Goal: Task Accomplishment & Management: Manage account settings

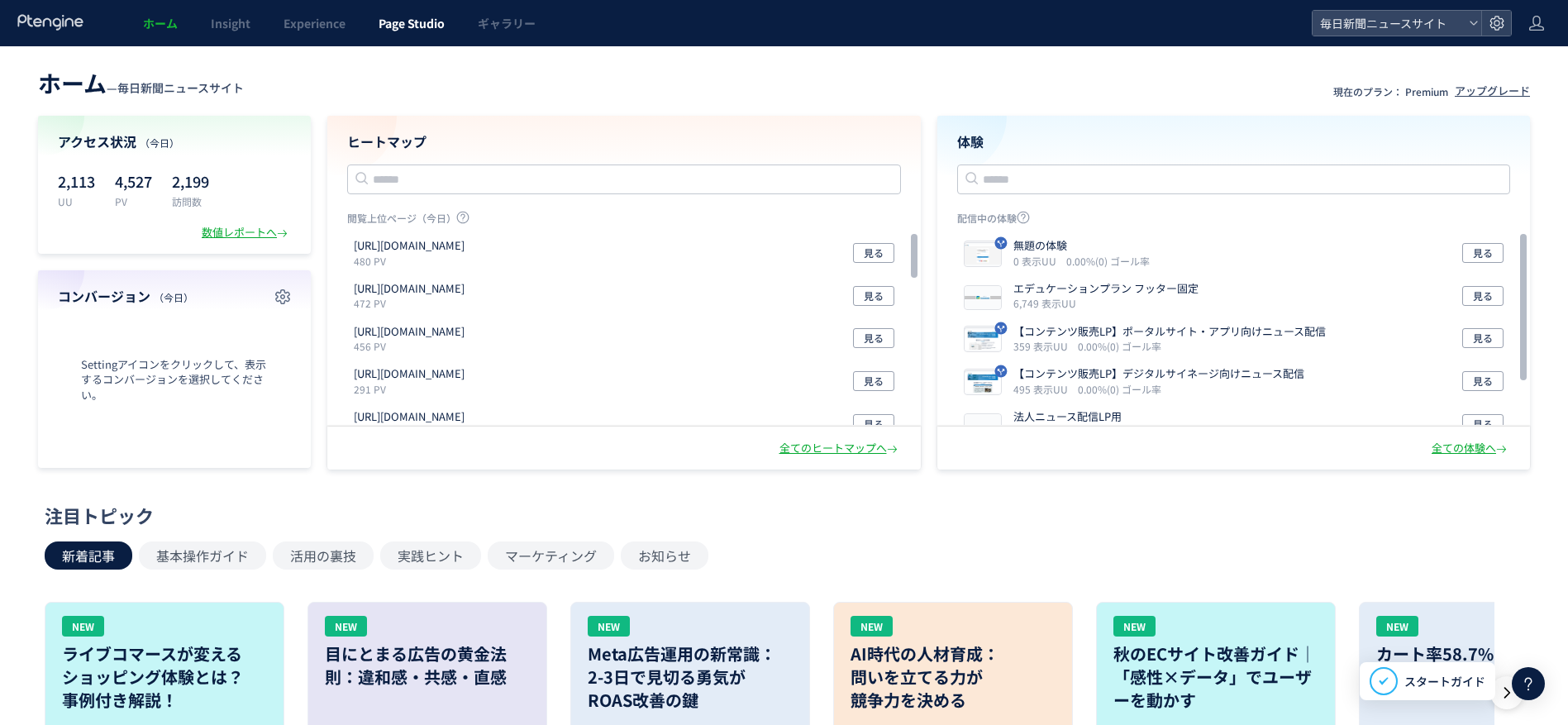
click at [410, 25] on span "Page Studio" at bounding box center [411, 23] width 66 height 17
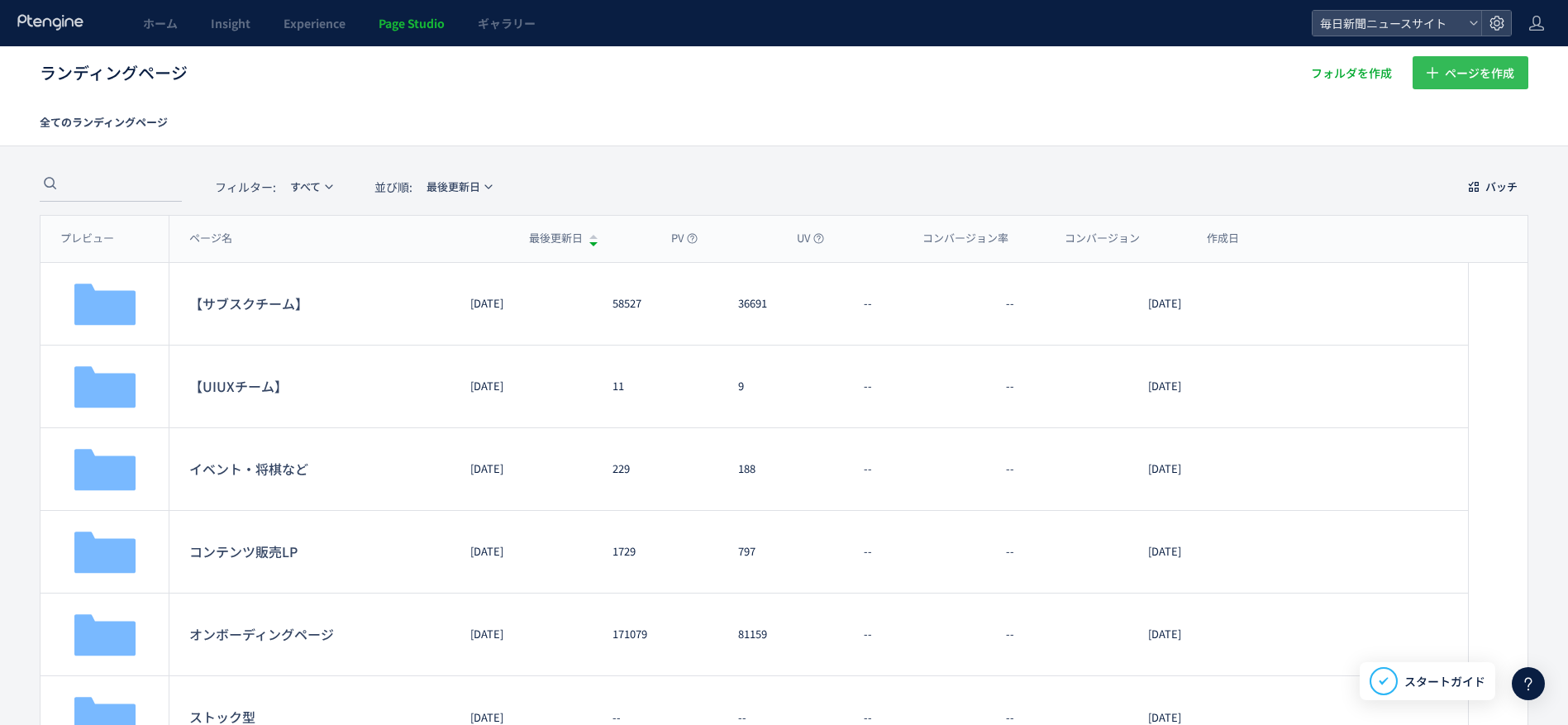
click at [1502, 65] on span "ページを作成" at bounding box center [1479, 73] width 70 height 33
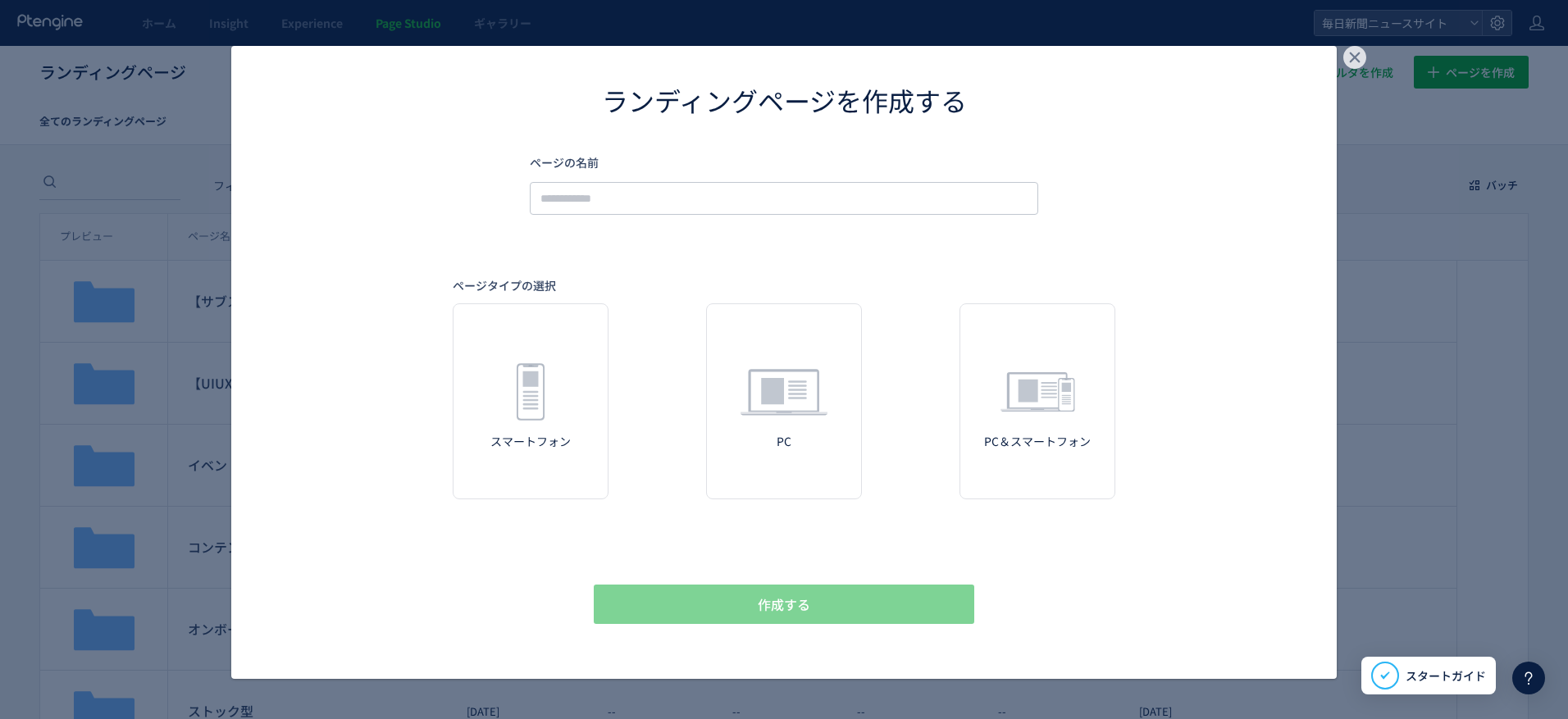
click at [1356, 59] on icon "dialog" at bounding box center [1354, 57] width 23 height 23
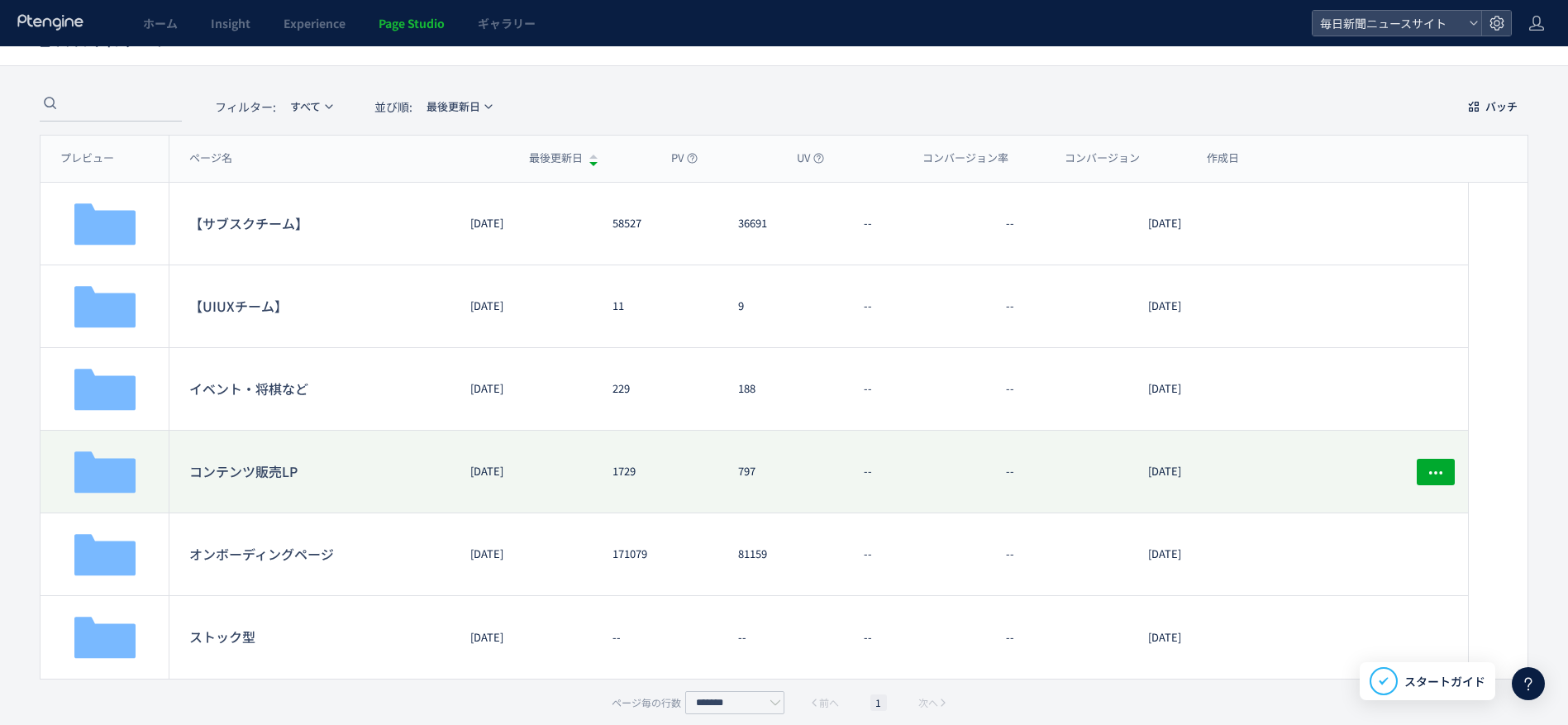
scroll to position [93, 0]
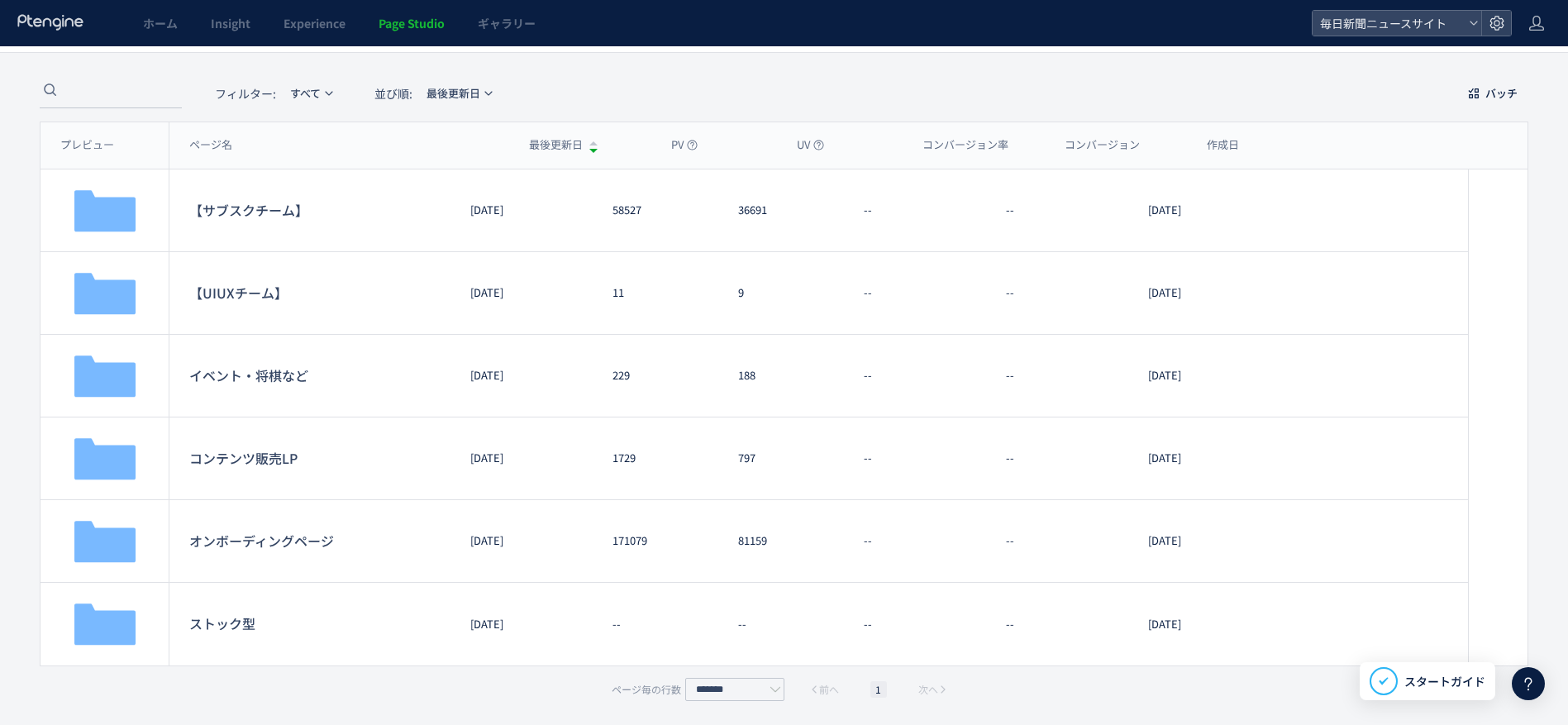
click at [31, 27] on icon at bounding box center [50, 22] width 69 height 17
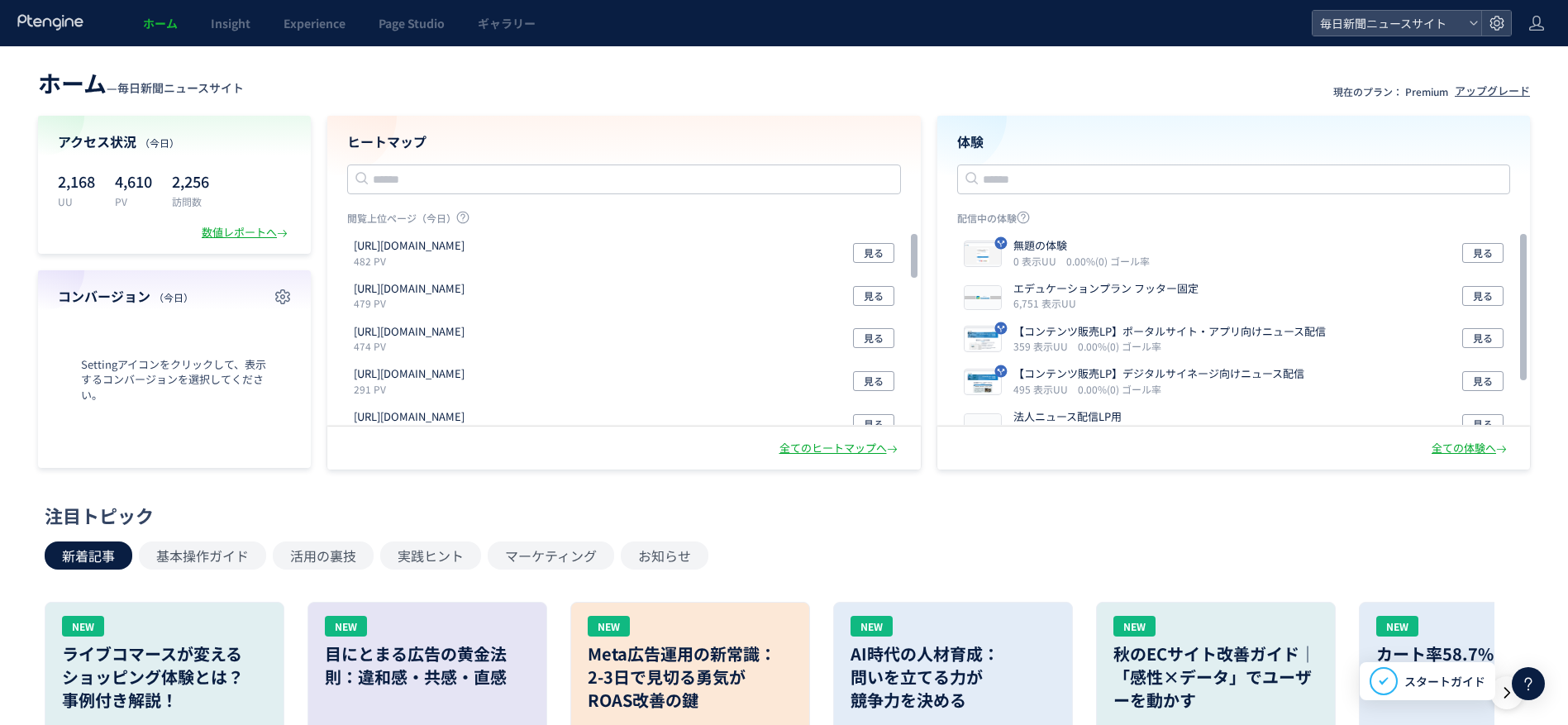
click at [46, 19] on use at bounding box center [50, 22] width 65 height 16
click at [417, 30] on span "Page Studio" at bounding box center [411, 23] width 66 height 17
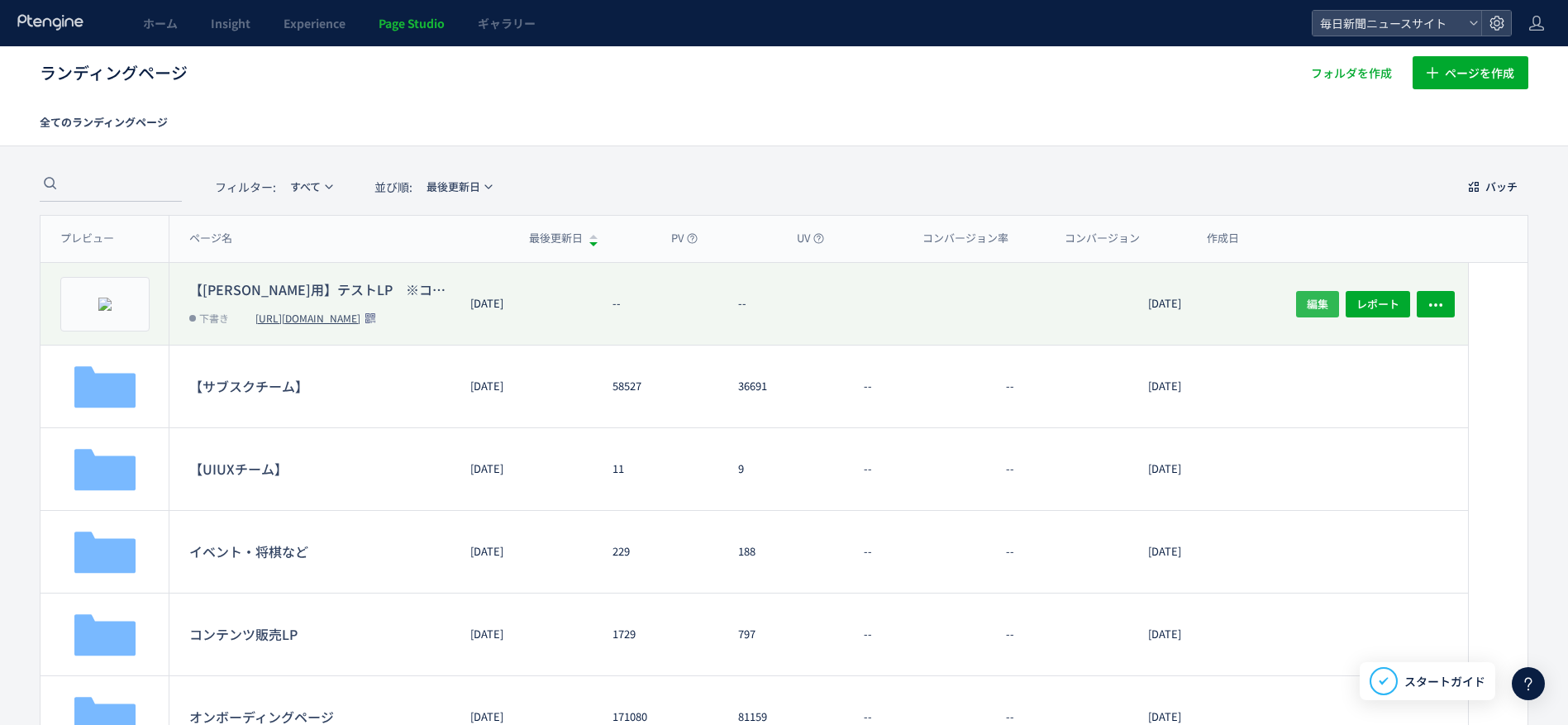
click at [1313, 302] on span "編集" at bounding box center [1317, 303] width 22 height 26
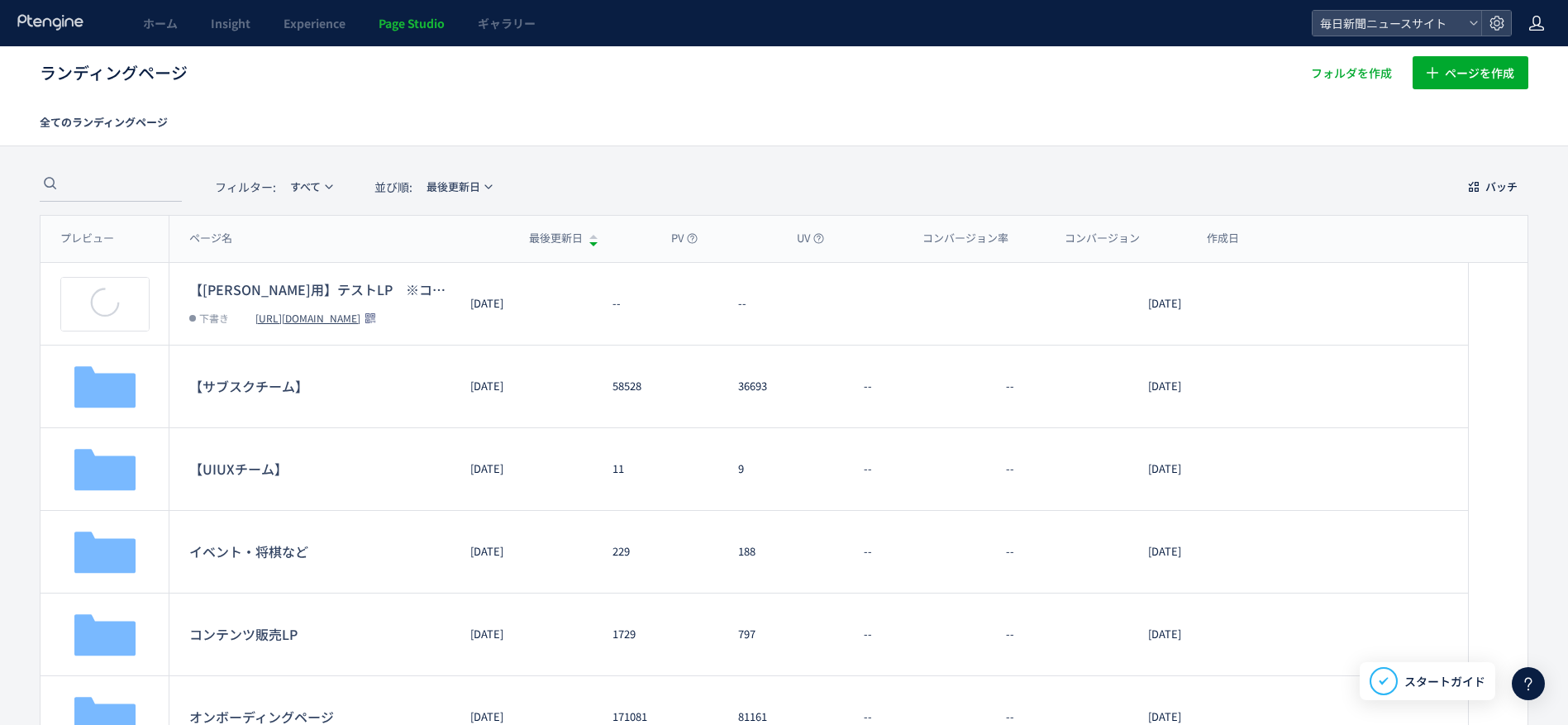
click at [1536, 23] on icon at bounding box center [1536, 23] width 17 height 17
click at [1519, 65] on span "アカウント設定" at bounding box center [1493, 65] width 81 height 17
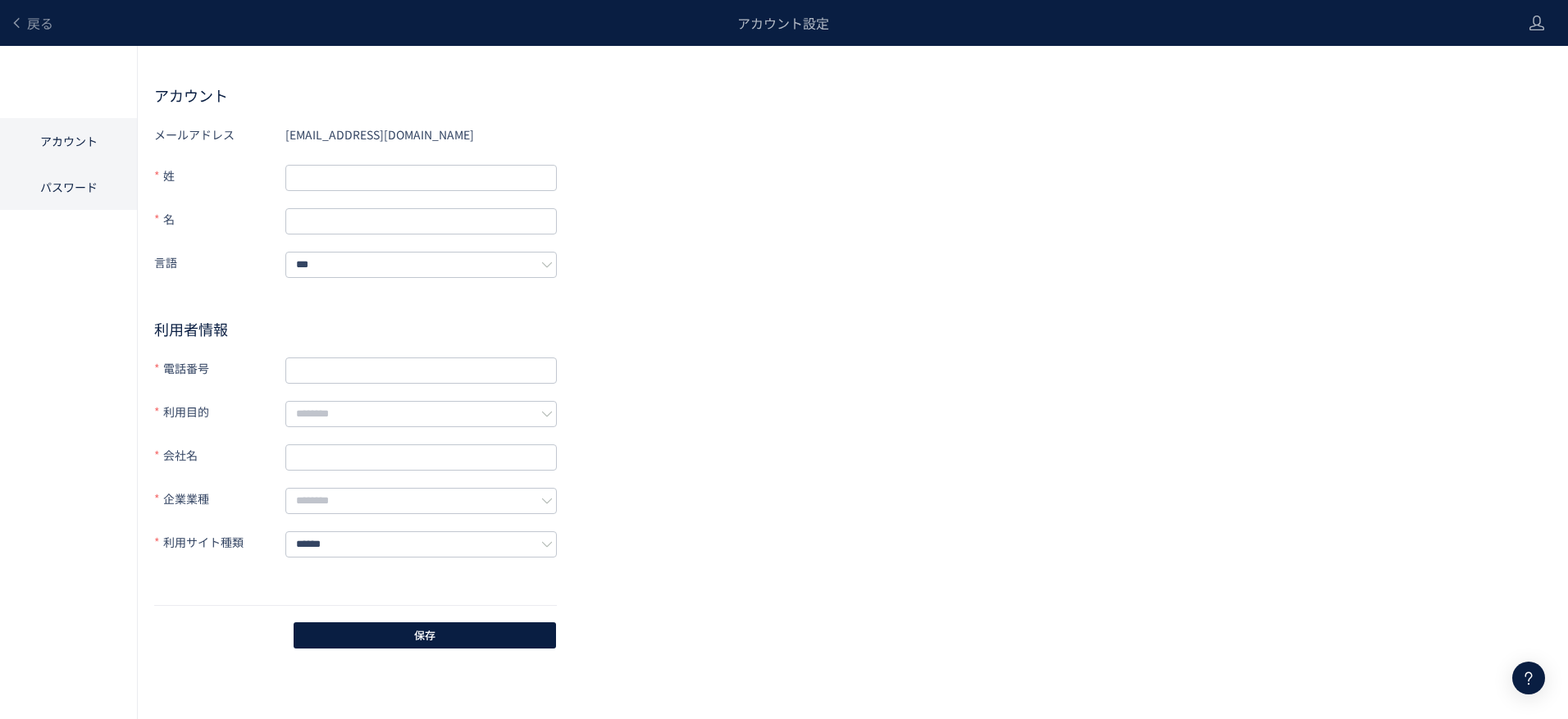
click at [58, 188] on li "パスワード" at bounding box center [68, 186] width 137 height 46
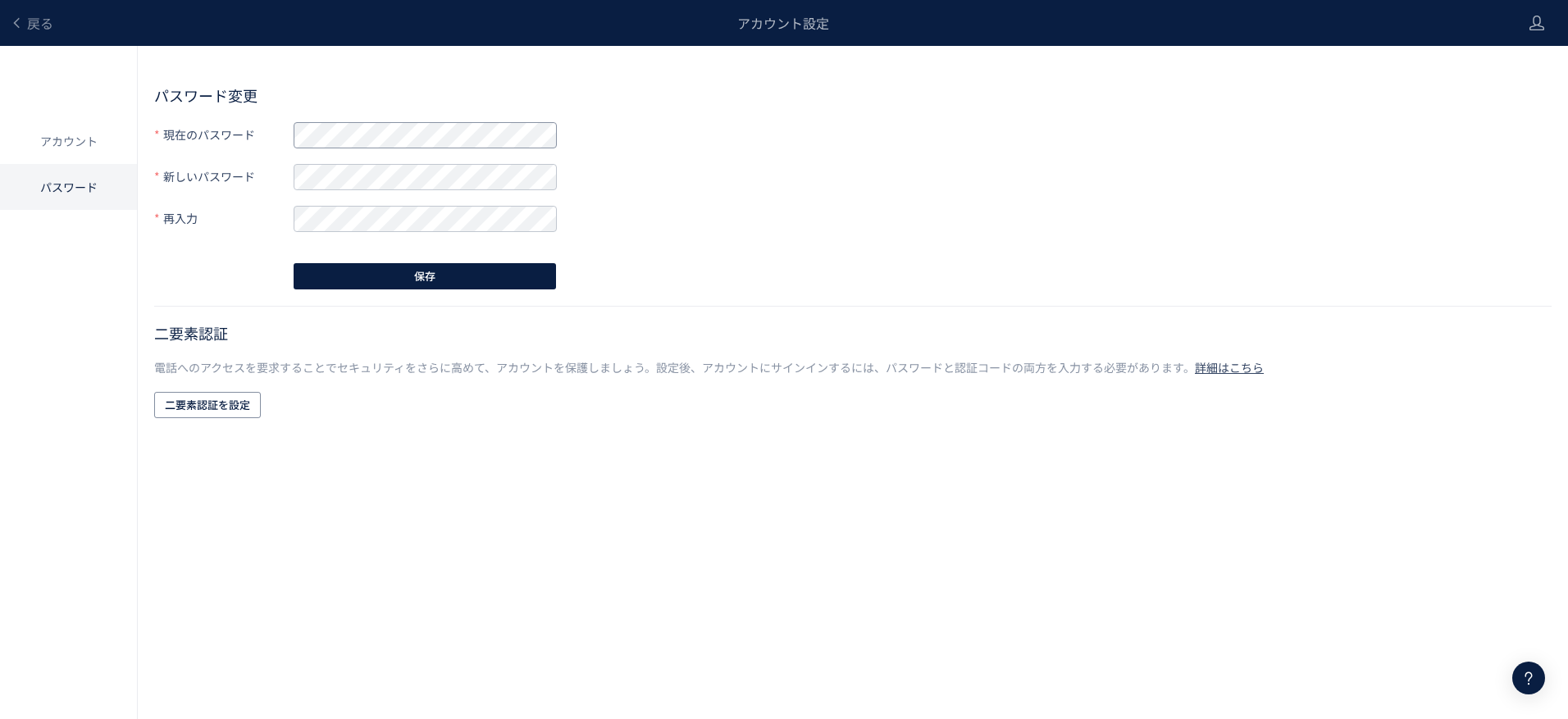
click at [224, 128] on div "現在のパスワード" at bounding box center [355, 134] width 403 height 27
click at [259, 268] on div "現在のパスワード 新しいパスワード 再入力 保存" at bounding box center [355, 214] width 403 height 184
click at [619, 456] on body "戻る アカウント設定 アカウント パスワード パスワード変更 現在のパスワード 新しいパスワード 再入力 保存 二要素認証 電話へのアクセスを要求することでセ…" at bounding box center [784, 360] width 1568 height 719
click at [42, 157] on li "アカウント" at bounding box center [68, 141] width 137 height 46
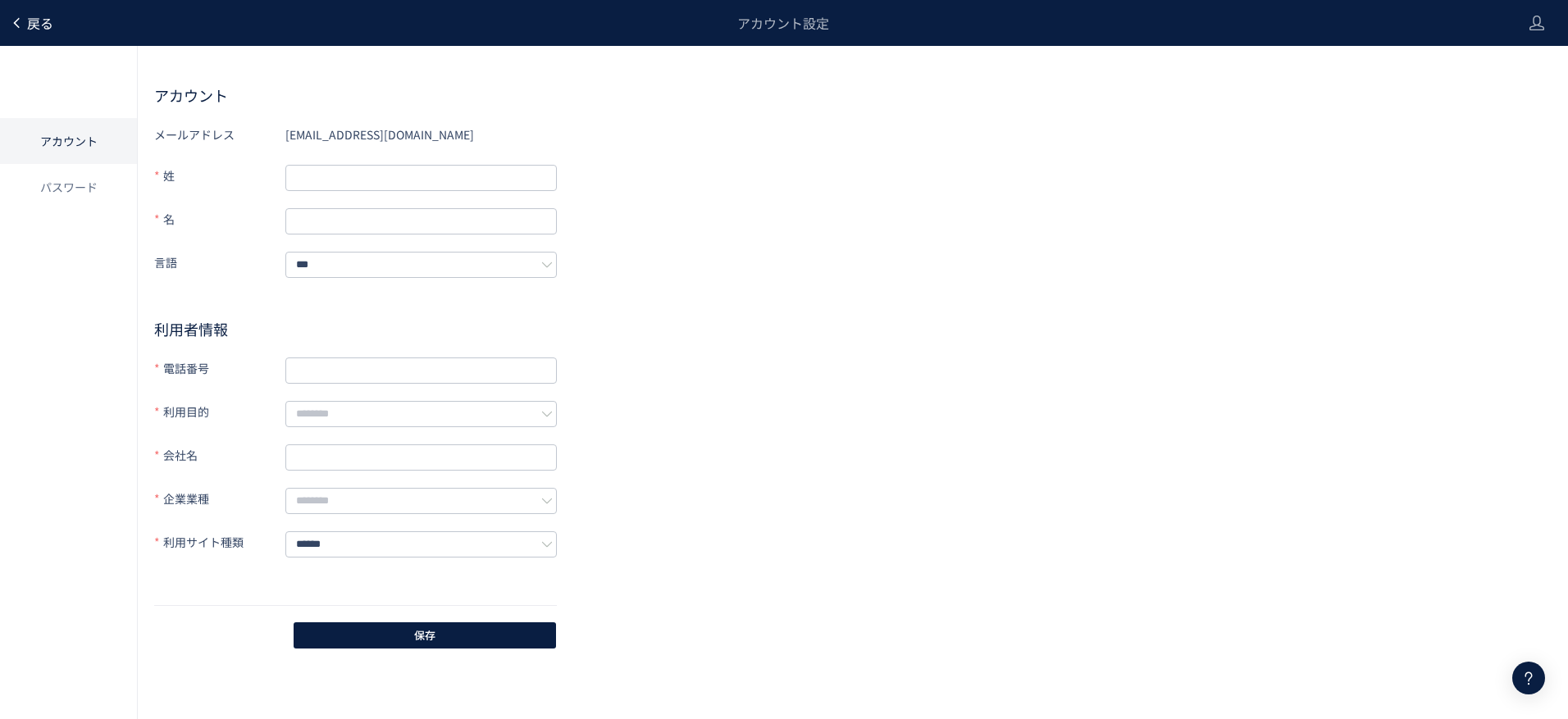
click at [33, 18] on span "戻る" at bounding box center [40, 22] width 26 height 20
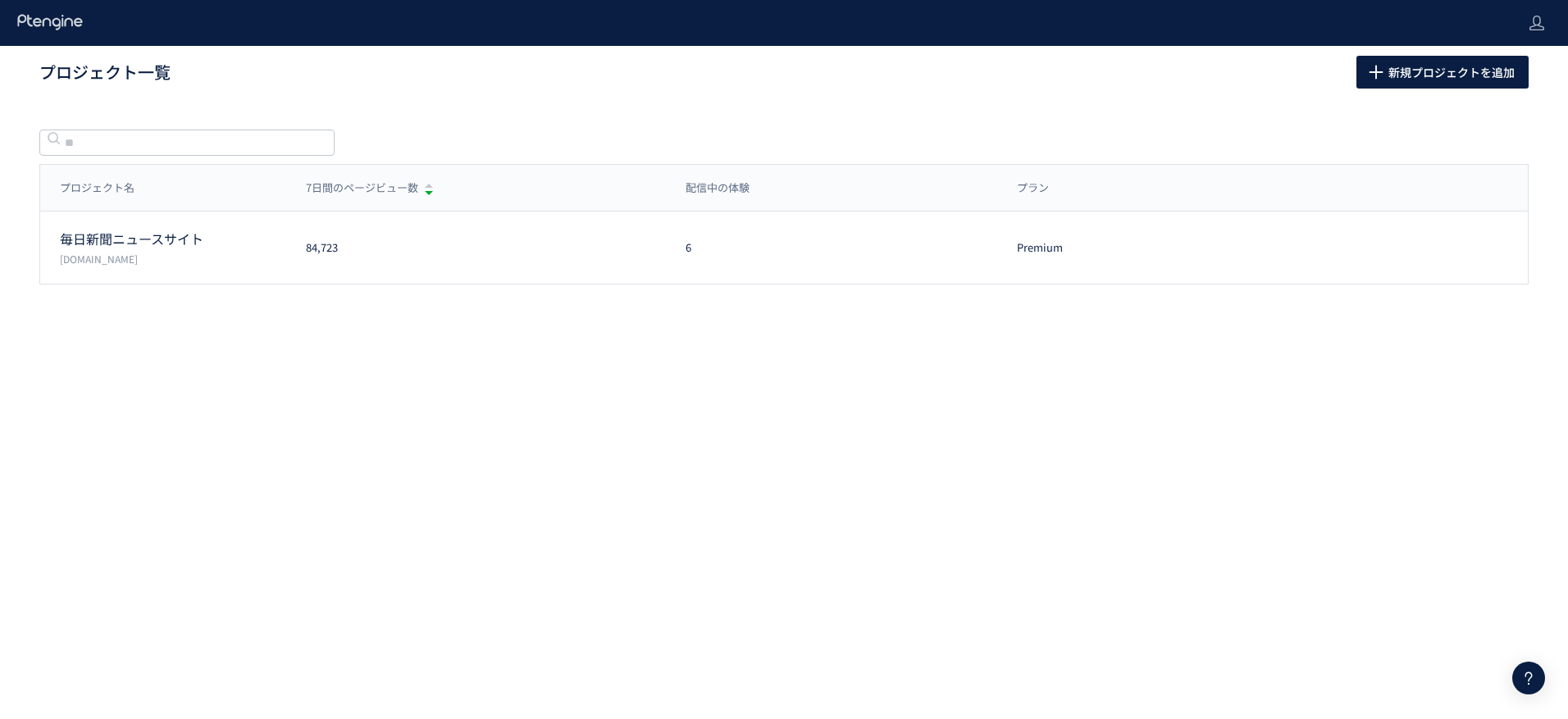
click at [53, 28] on icon at bounding box center [50, 22] width 68 height 16
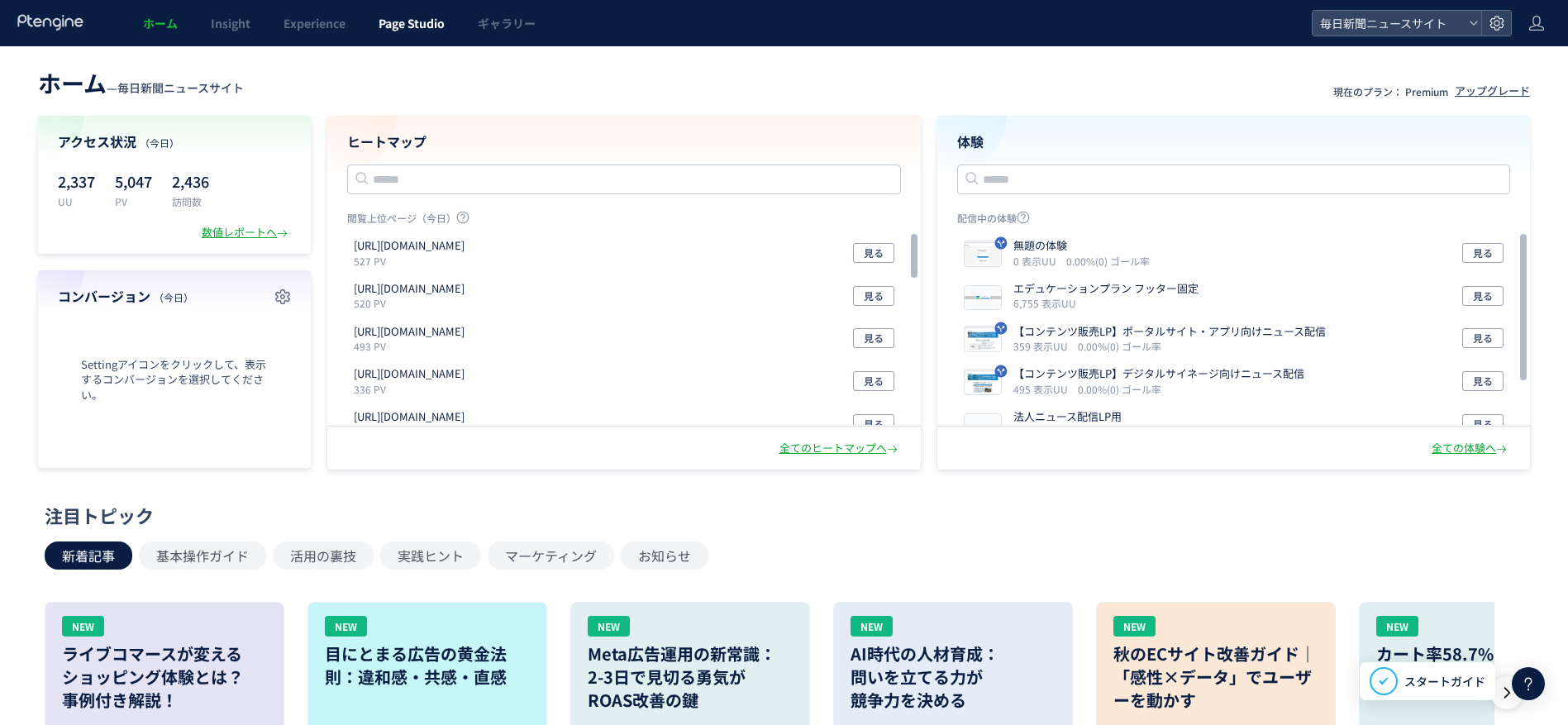
click at [421, 25] on span "Page Studio" at bounding box center [411, 23] width 66 height 17
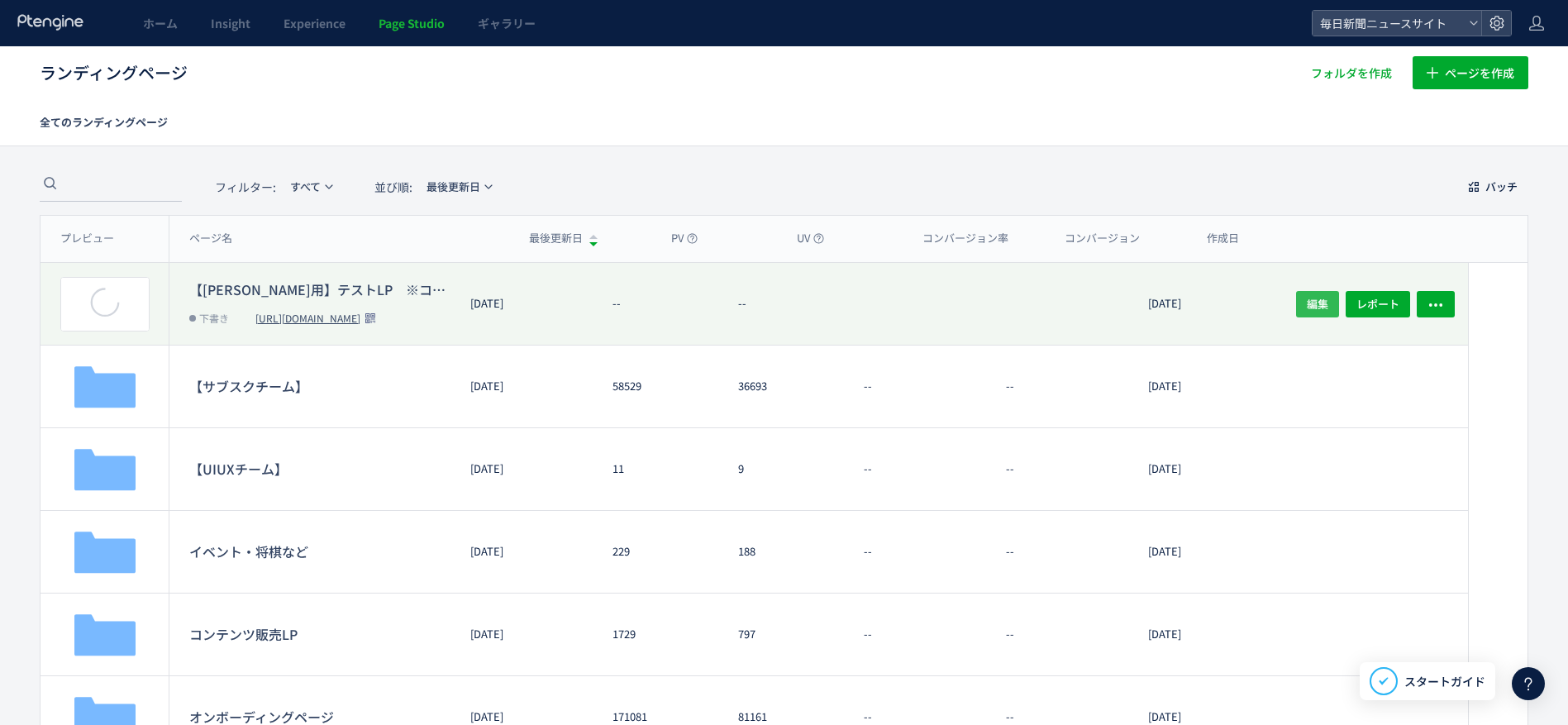
click at [1319, 305] on span "編集" at bounding box center [1317, 303] width 22 height 26
